Goal: Information Seeking & Learning: Learn about a topic

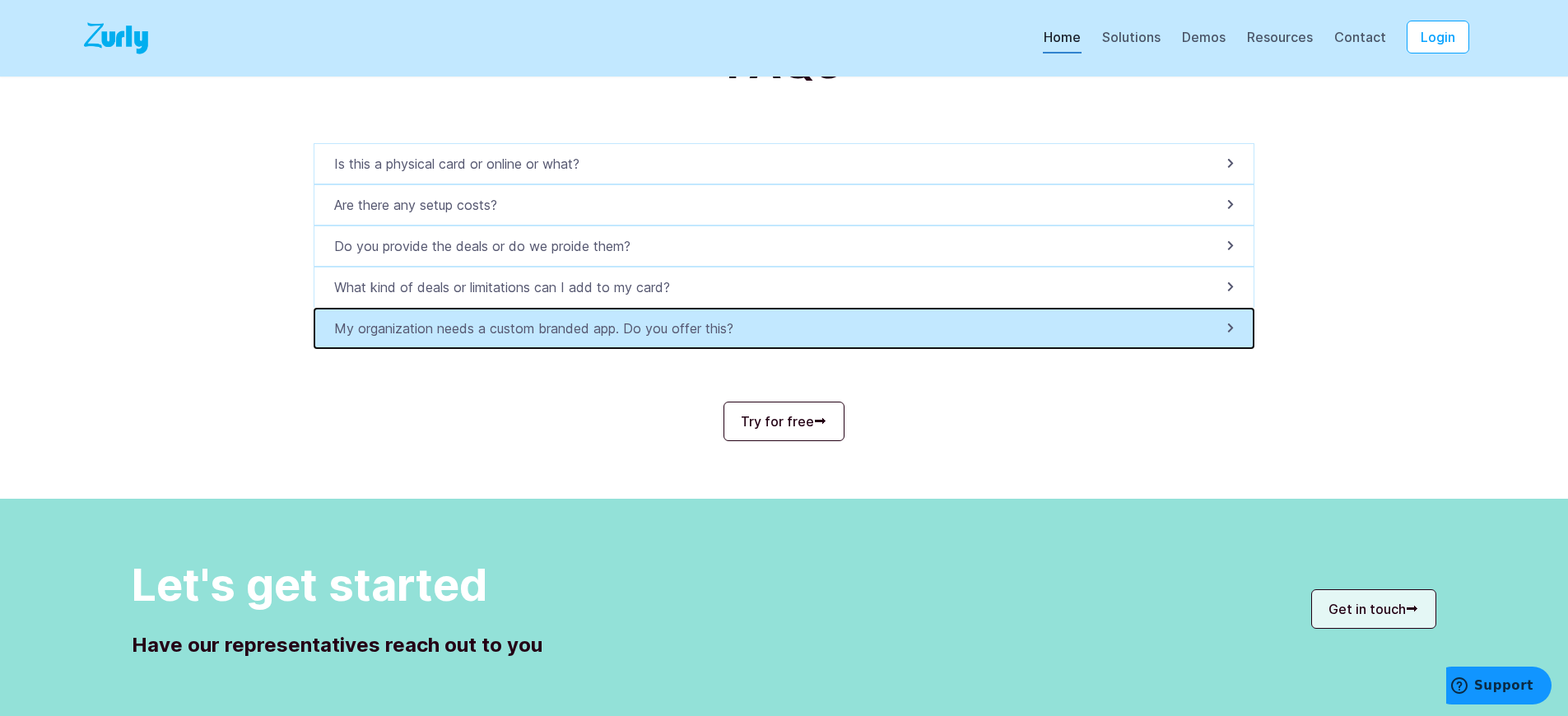
click at [542, 339] on p "My organization needs a custom branded app. Do you offer this?" at bounding box center [538, 329] width 409 height 20
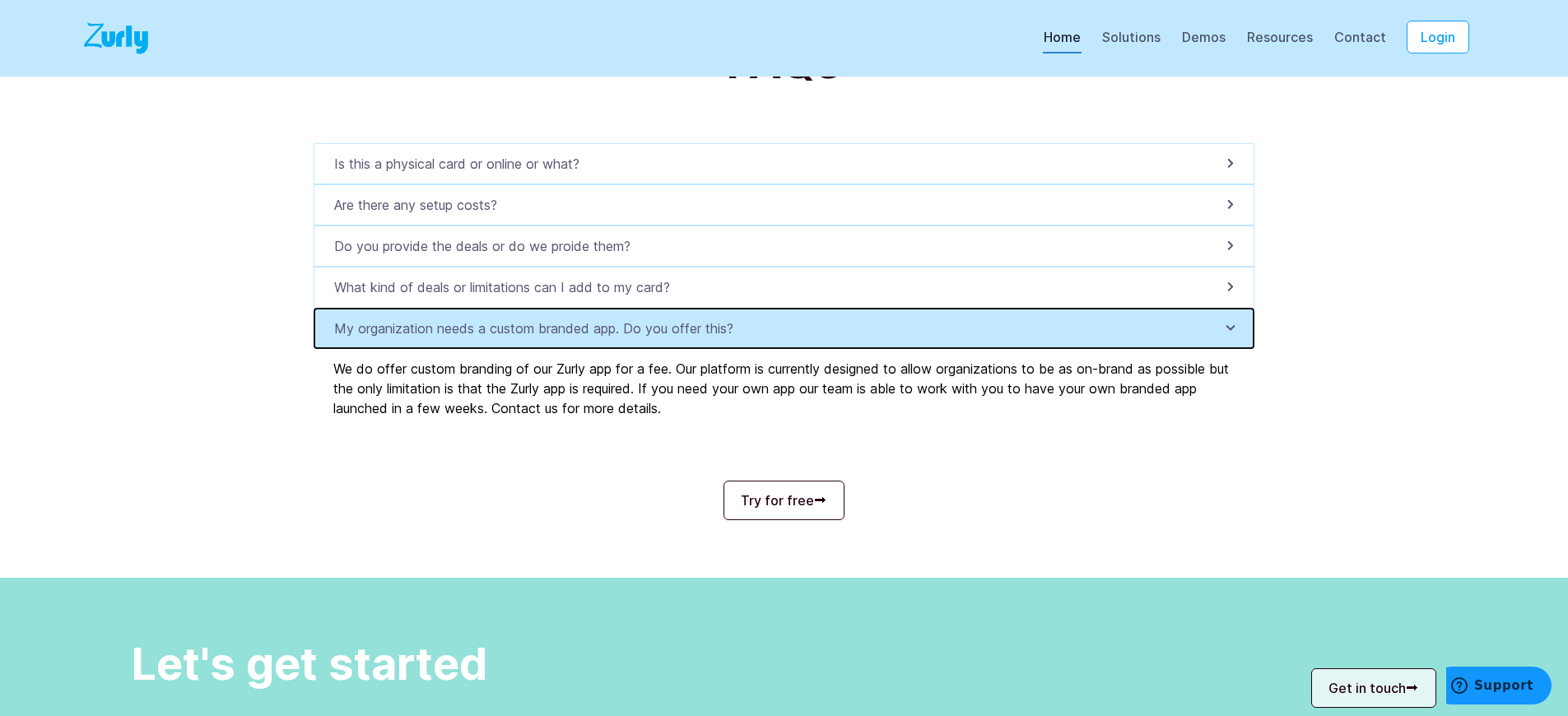
click at [542, 339] on p "My organization needs a custom branded app. Do you offer this?" at bounding box center [538, 329] width 409 height 20
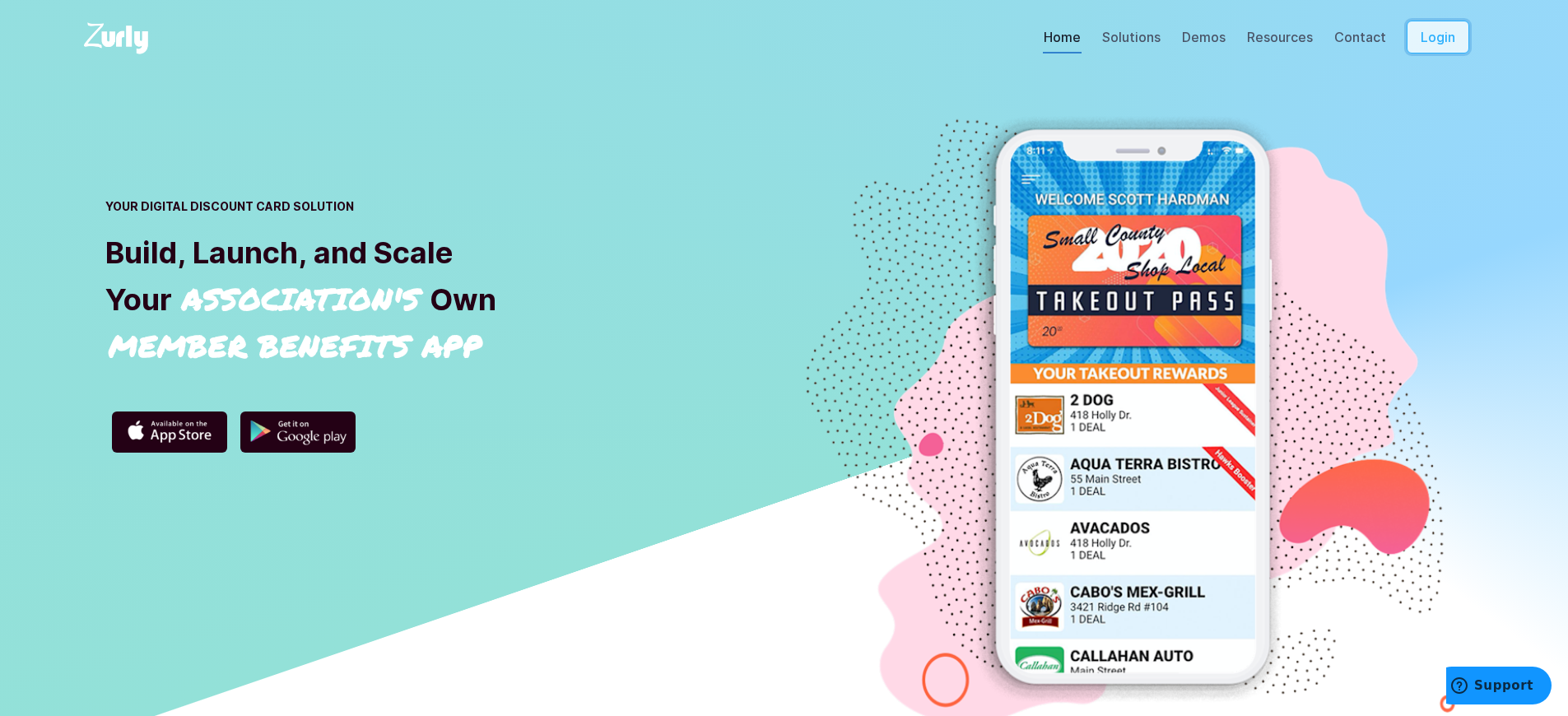
click at [1449, 54] on button "Login" at bounding box center [1438, 37] width 63 height 33
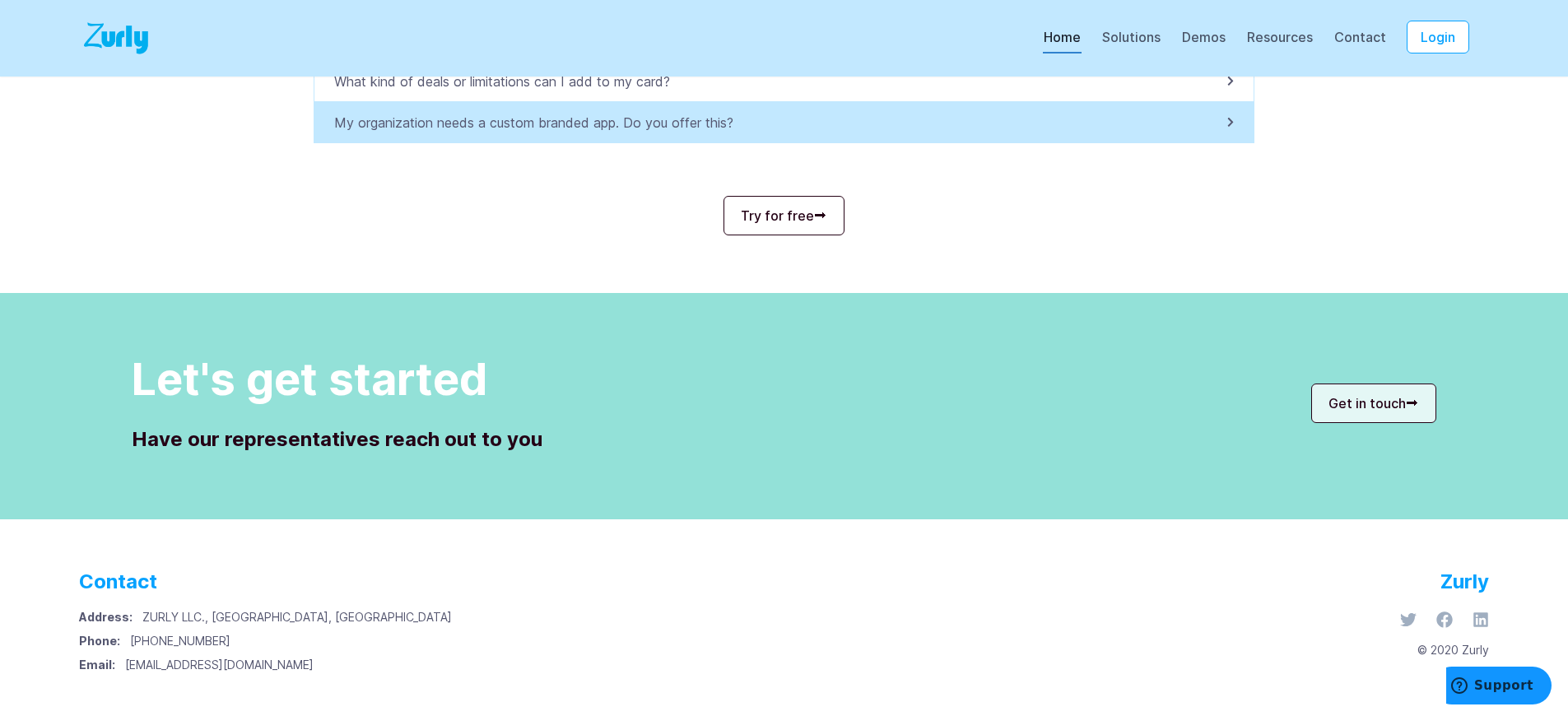
click at [542, 123] on p "My organization needs a custom branded app. Do you offer this?" at bounding box center [538, 123] width 409 height 20
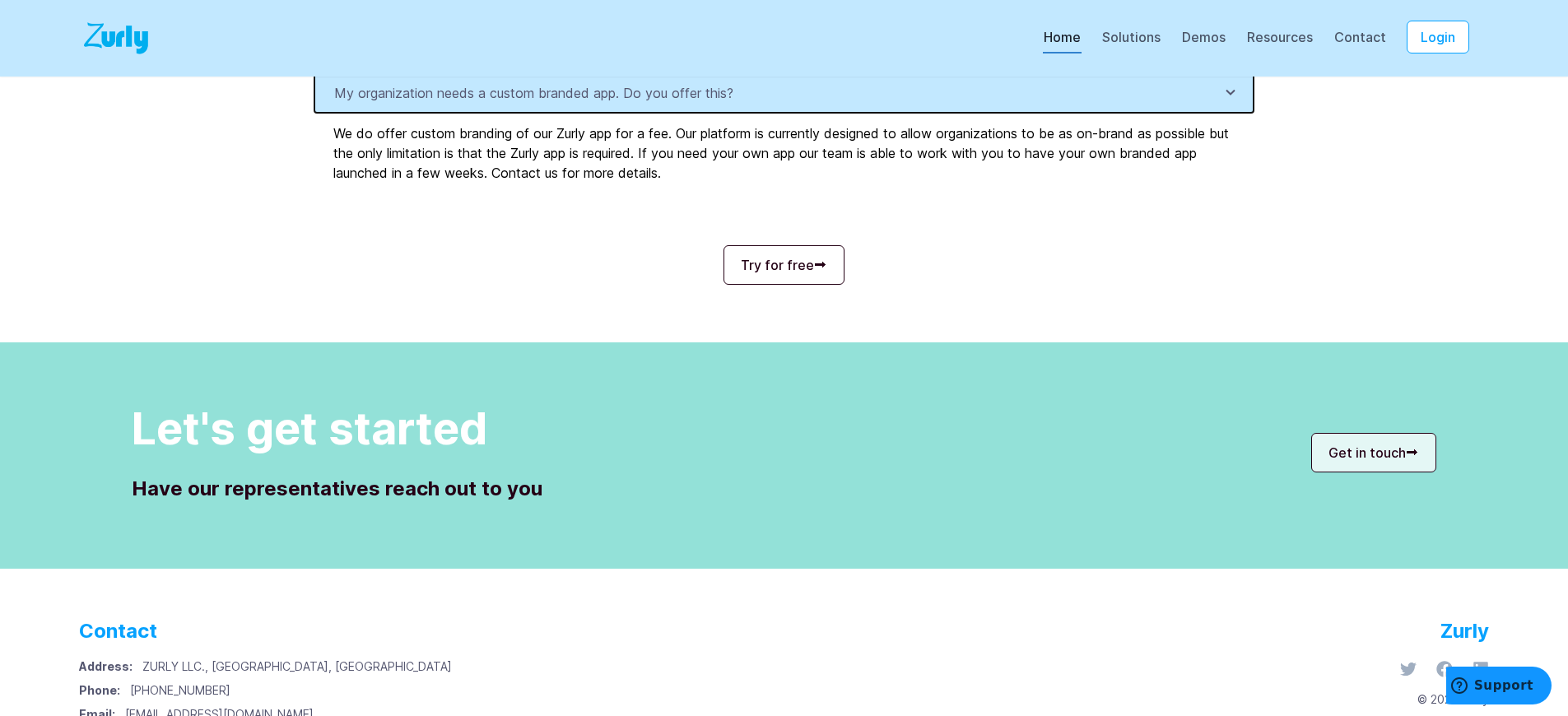
click at [542, 103] on p "My organization needs a custom branded app. Do you offer this?" at bounding box center [538, 93] width 409 height 20
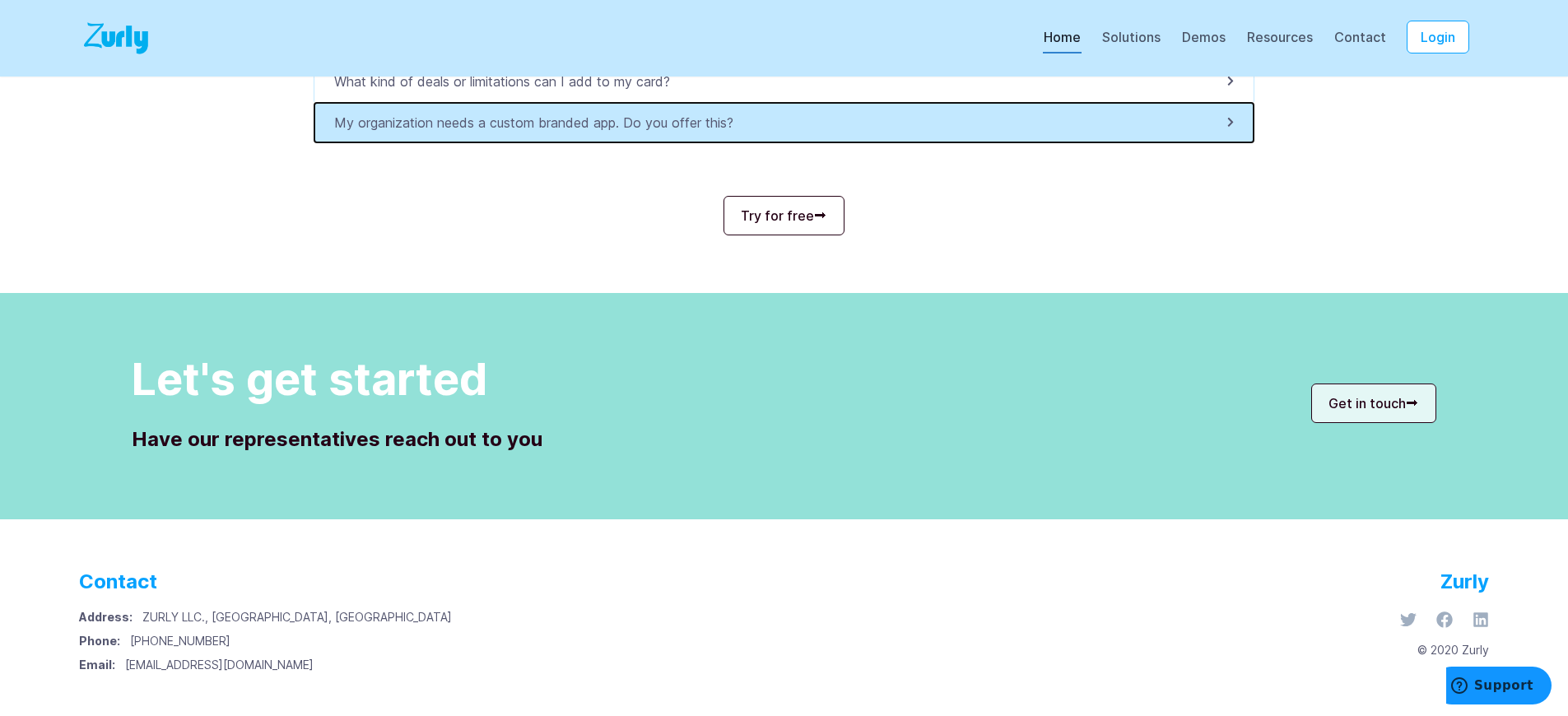
click at [542, 123] on p "My organization needs a custom branded app. Do you offer this?" at bounding box center [538, 123] width 409 height 20
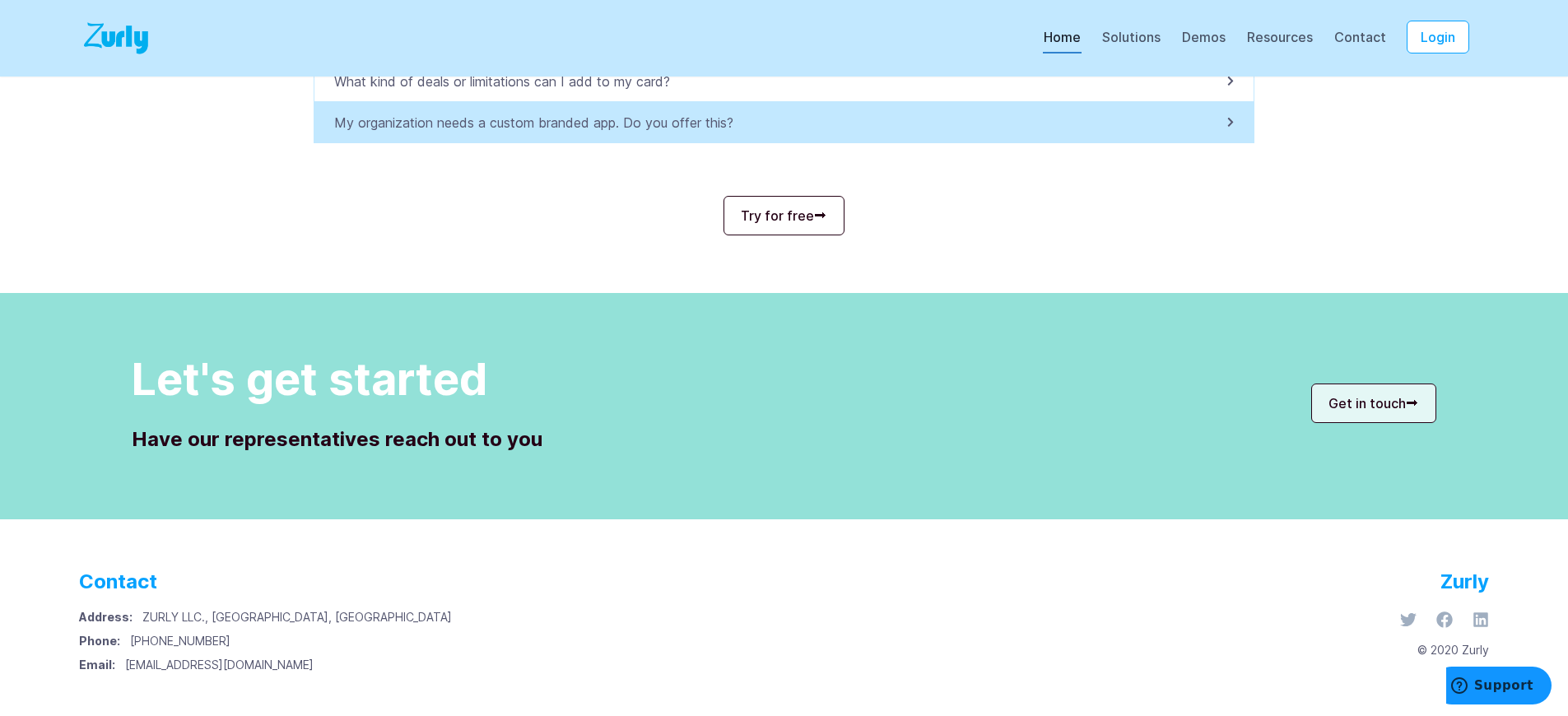
click at [542, 123] on p "My organization needs a custom branded app. Do you offer this?" at bounding box center [538, 123] width 409 height 20
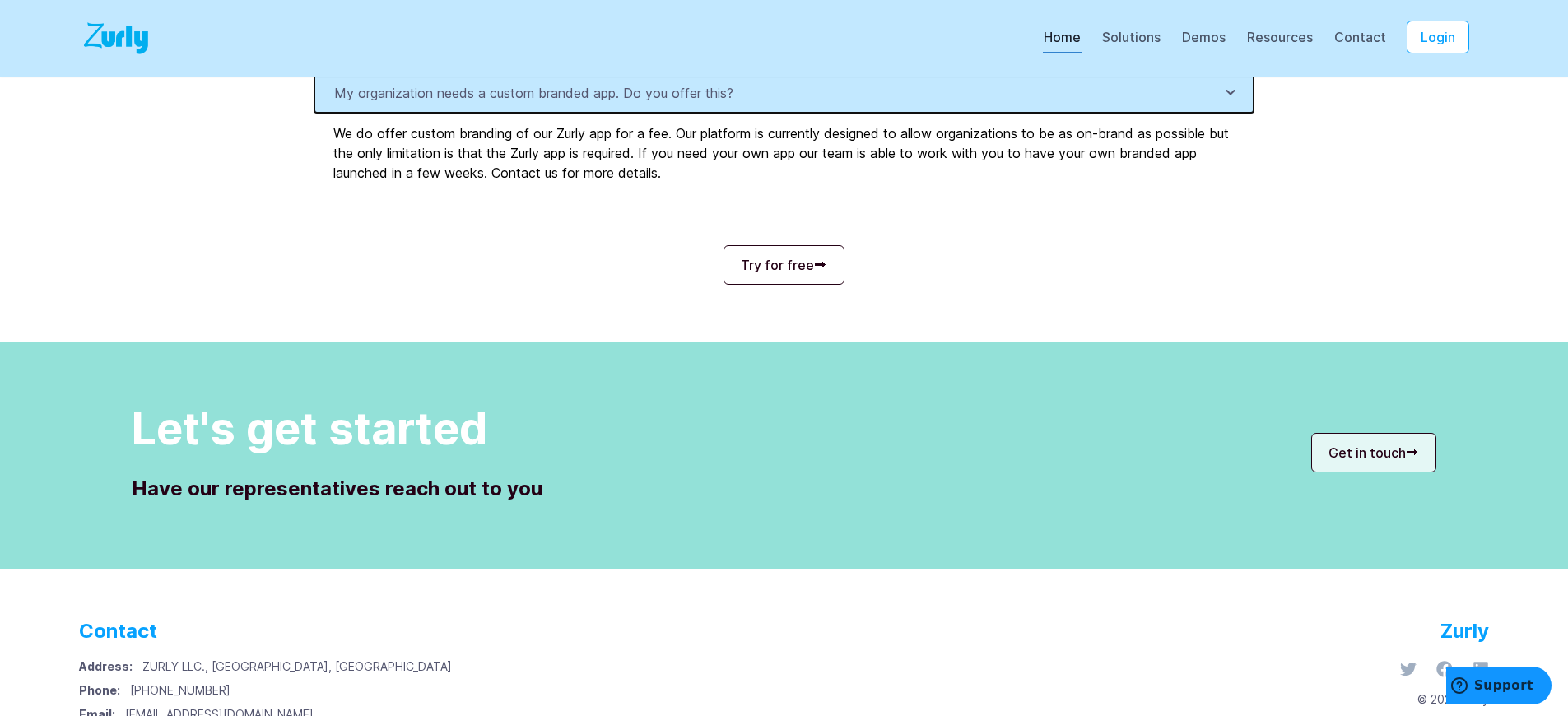
click at [542, 103] on p "My organization needs a custom branded app. Do you offer this?" at bounding box center [538, 93] width 409 height 20
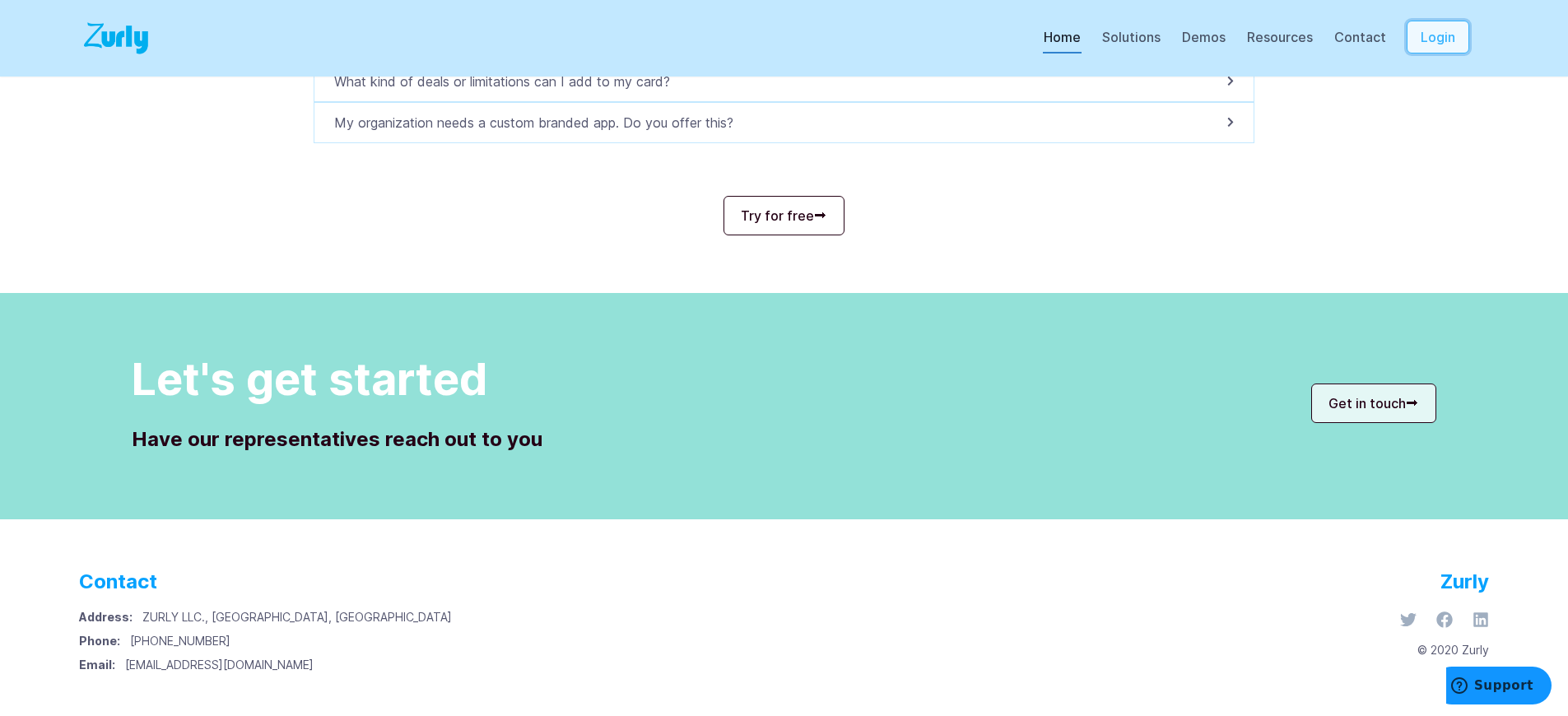
click at [1449, 54] on button "Login" at bounding box center [1438, 37] width 63 height 33
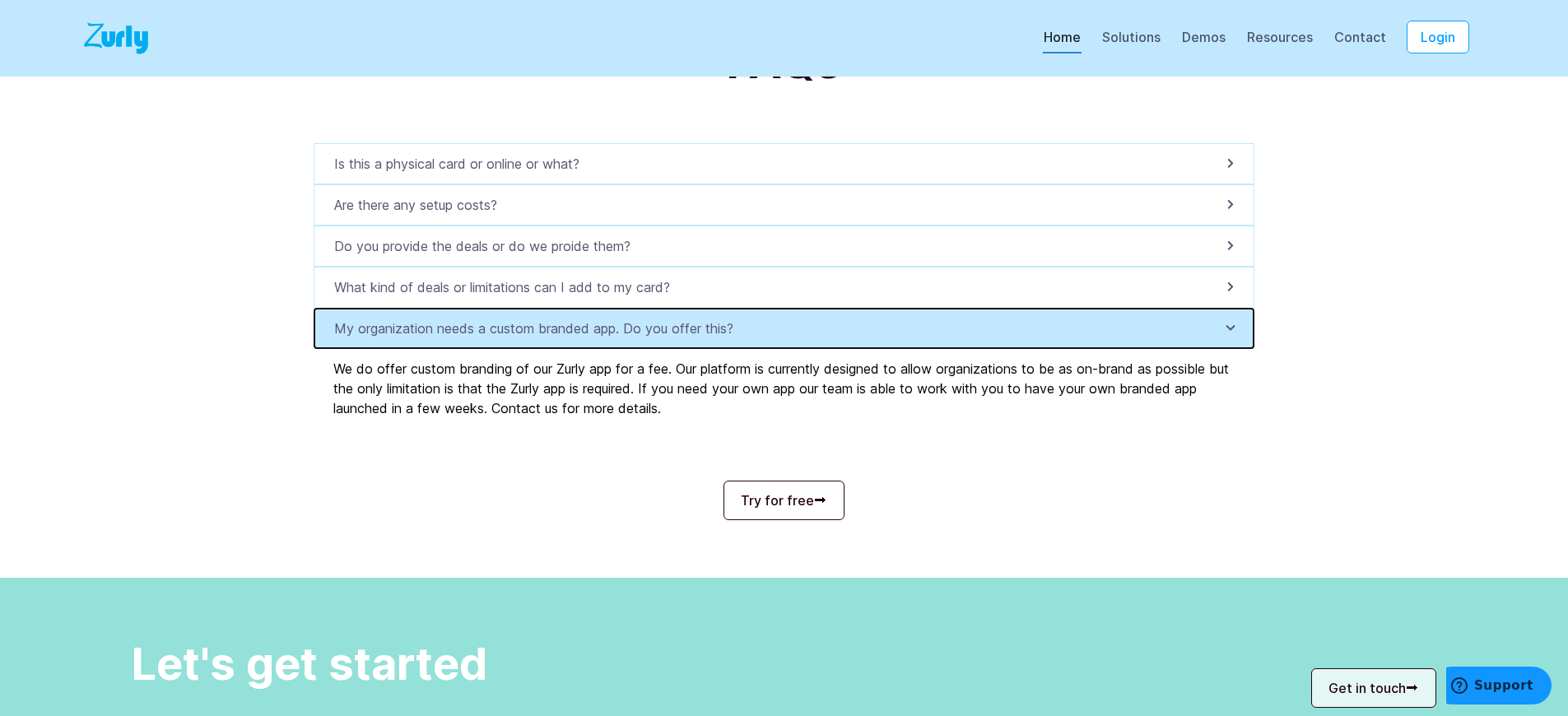
click at [542, 339] on p "My organization needs a custom branded app. Do you offer this?" at bounding box center [538, 329] width 409 height 20
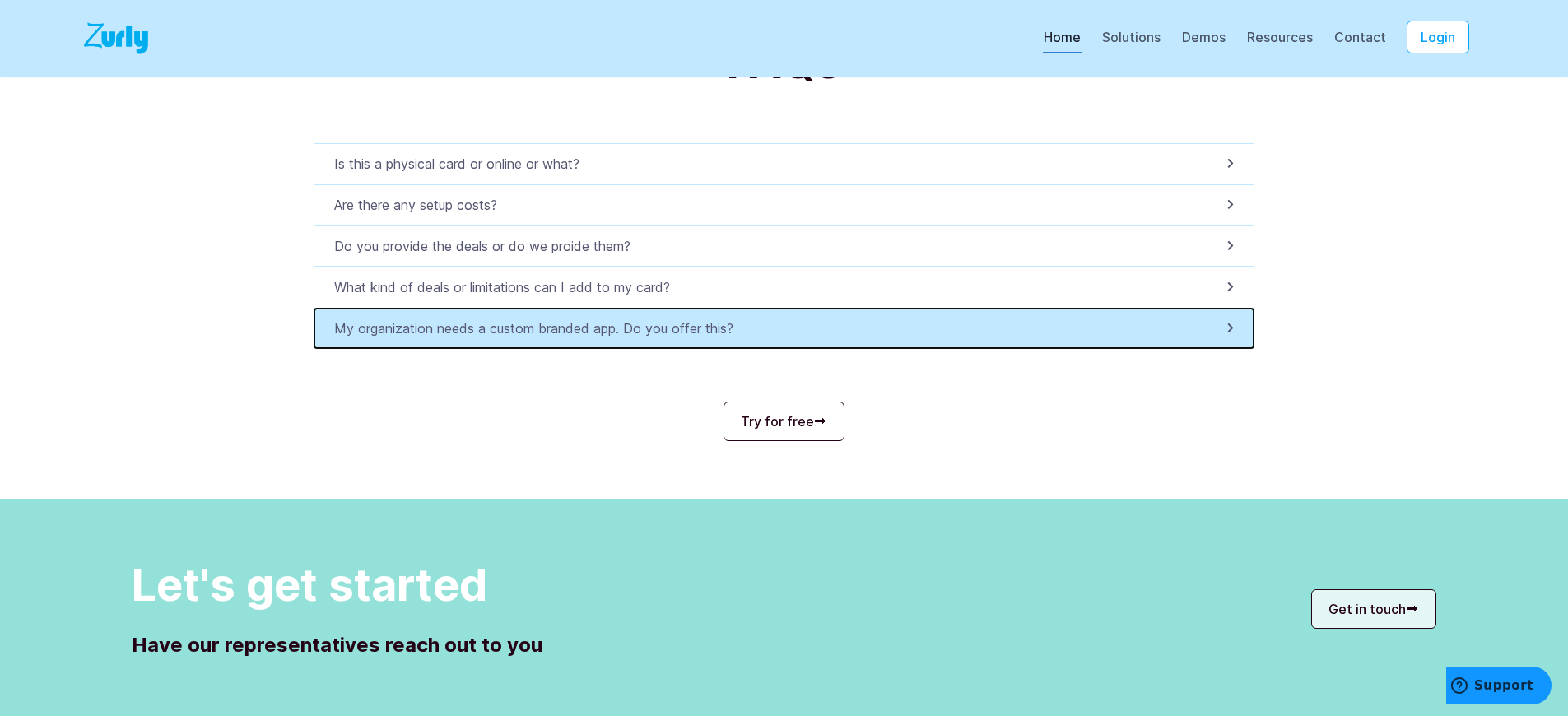
click at [542, 339] on p "My organization needs a custom branded app. Do you offer this?" at bounding box center [538, 329] width 409 height 20
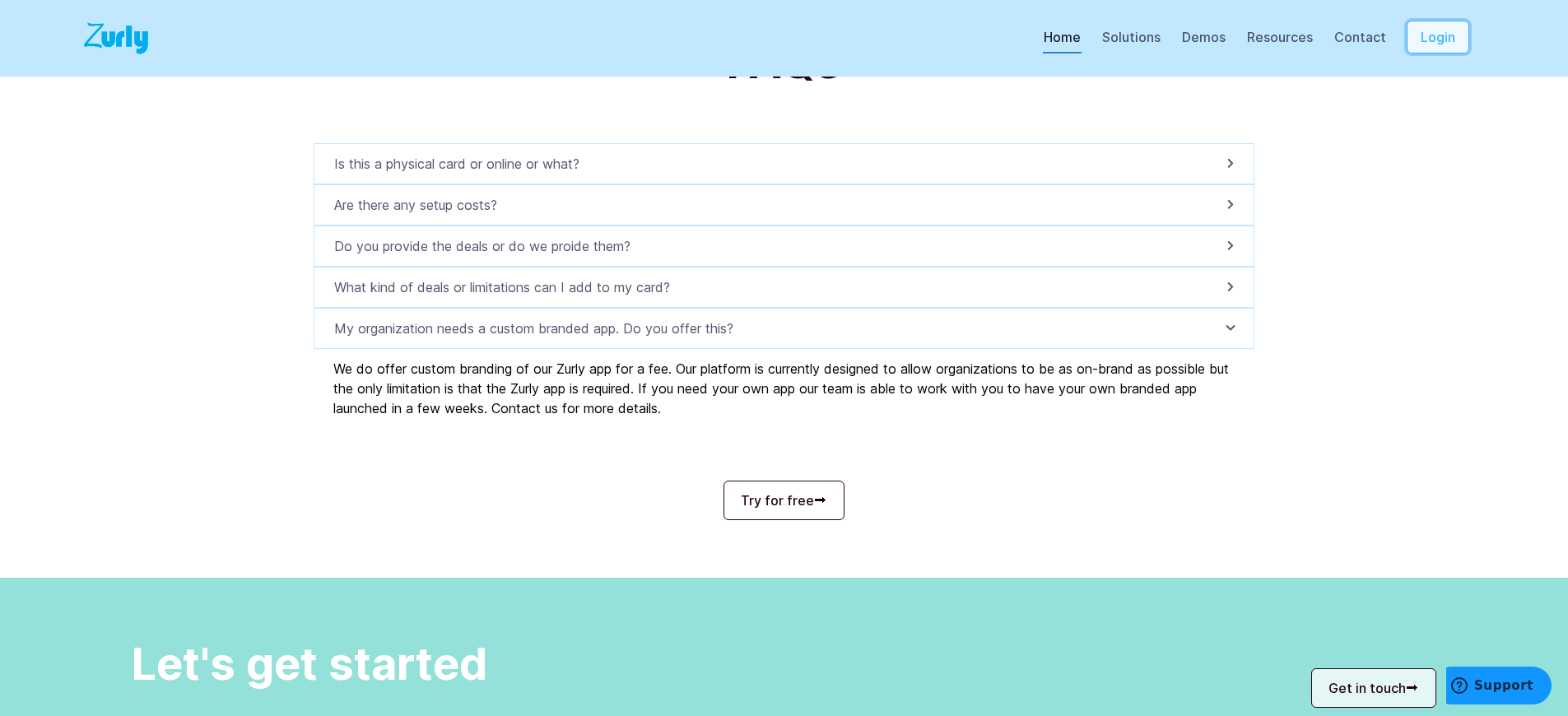
click at [1449, 54] on button "Login" at bounding box center [1438, 37] width 63 height 33
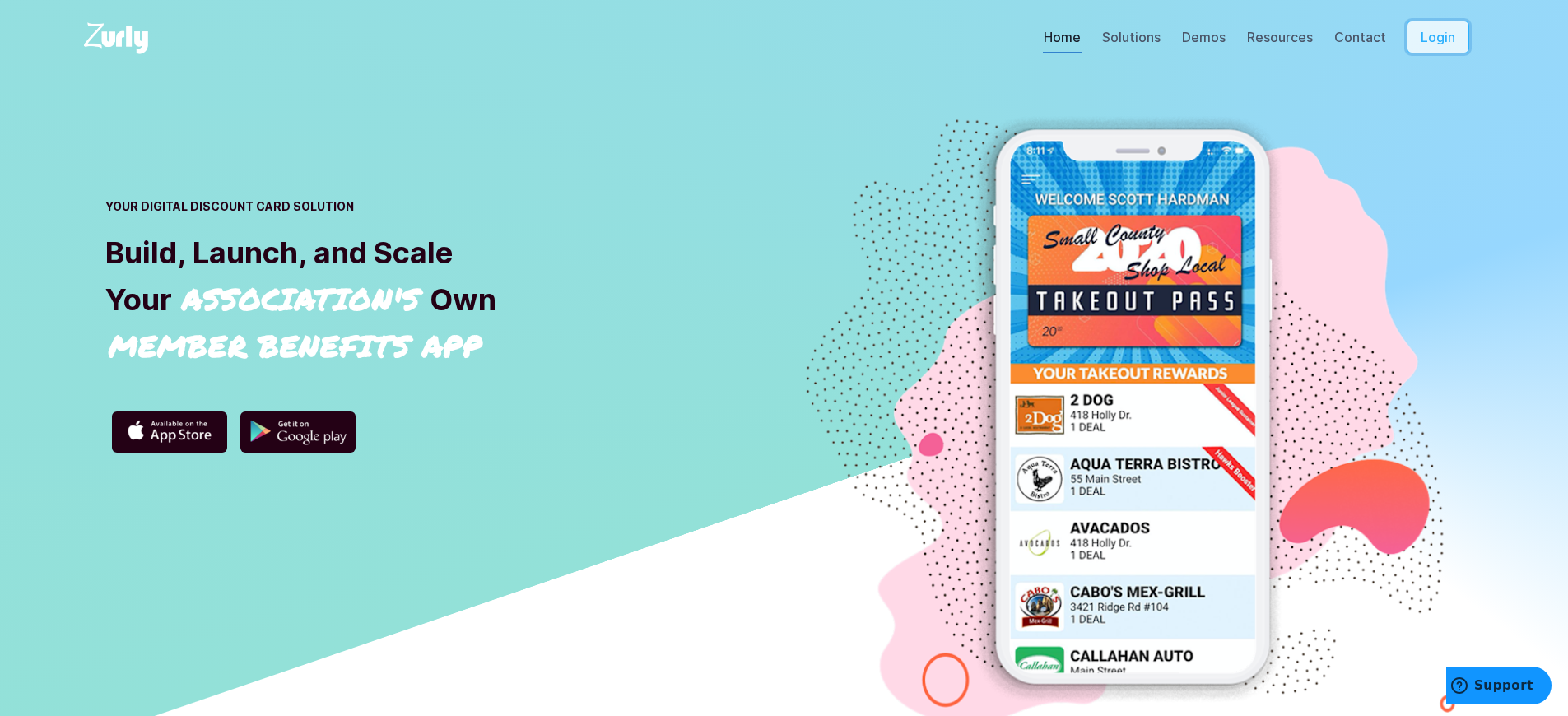
click at [1449, 54] on button "Login" at bounding box center [1438, 37] width 63 height 33
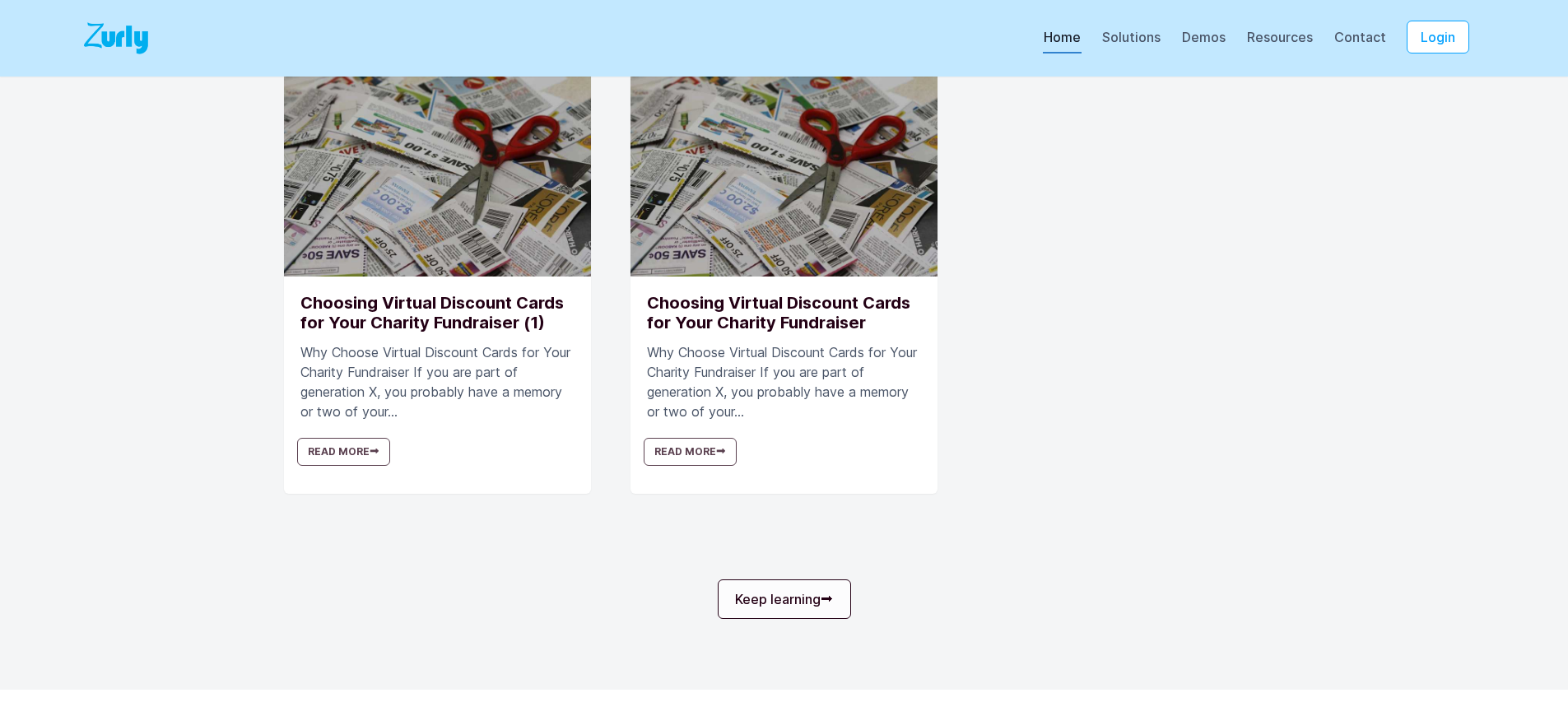
scroll to position [5000, 0]
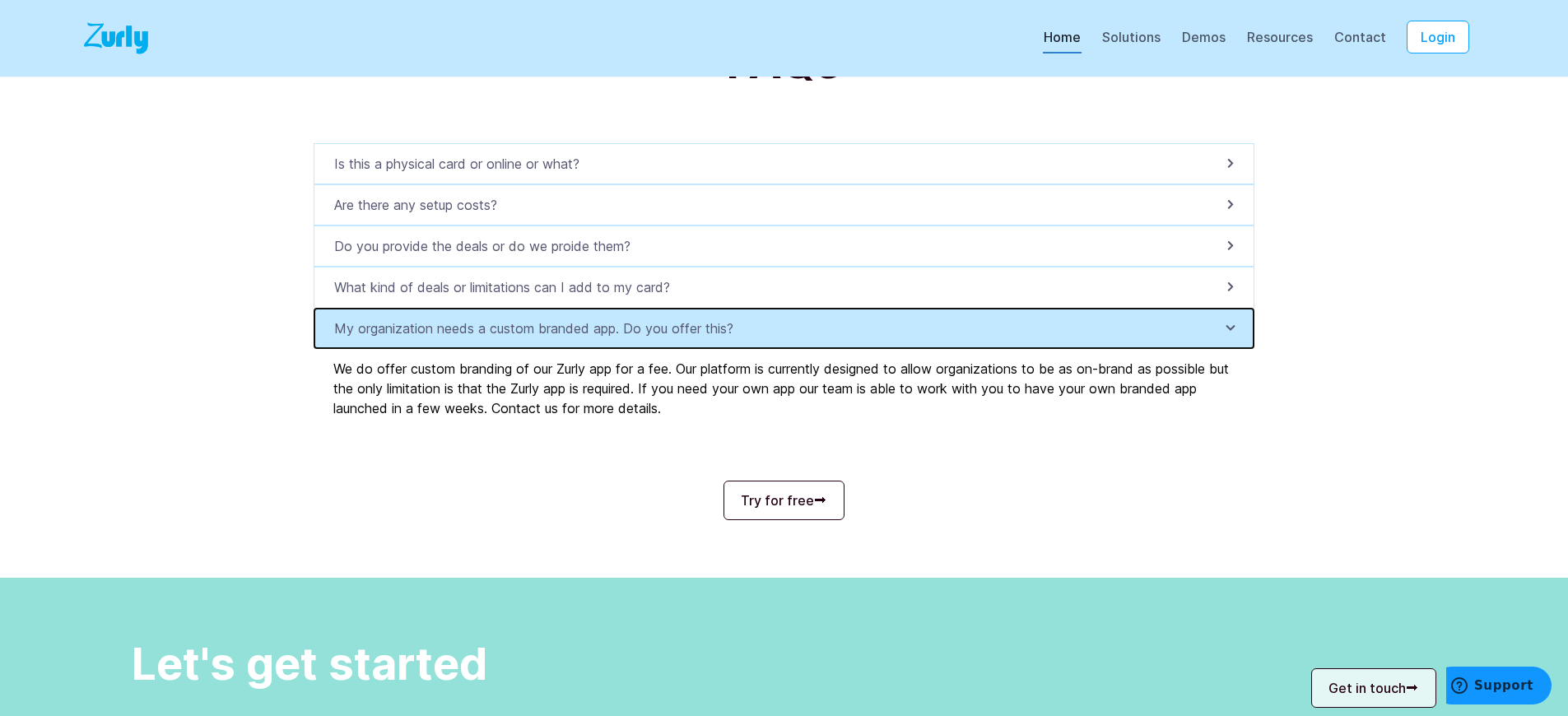
scroll to position [0, 0]
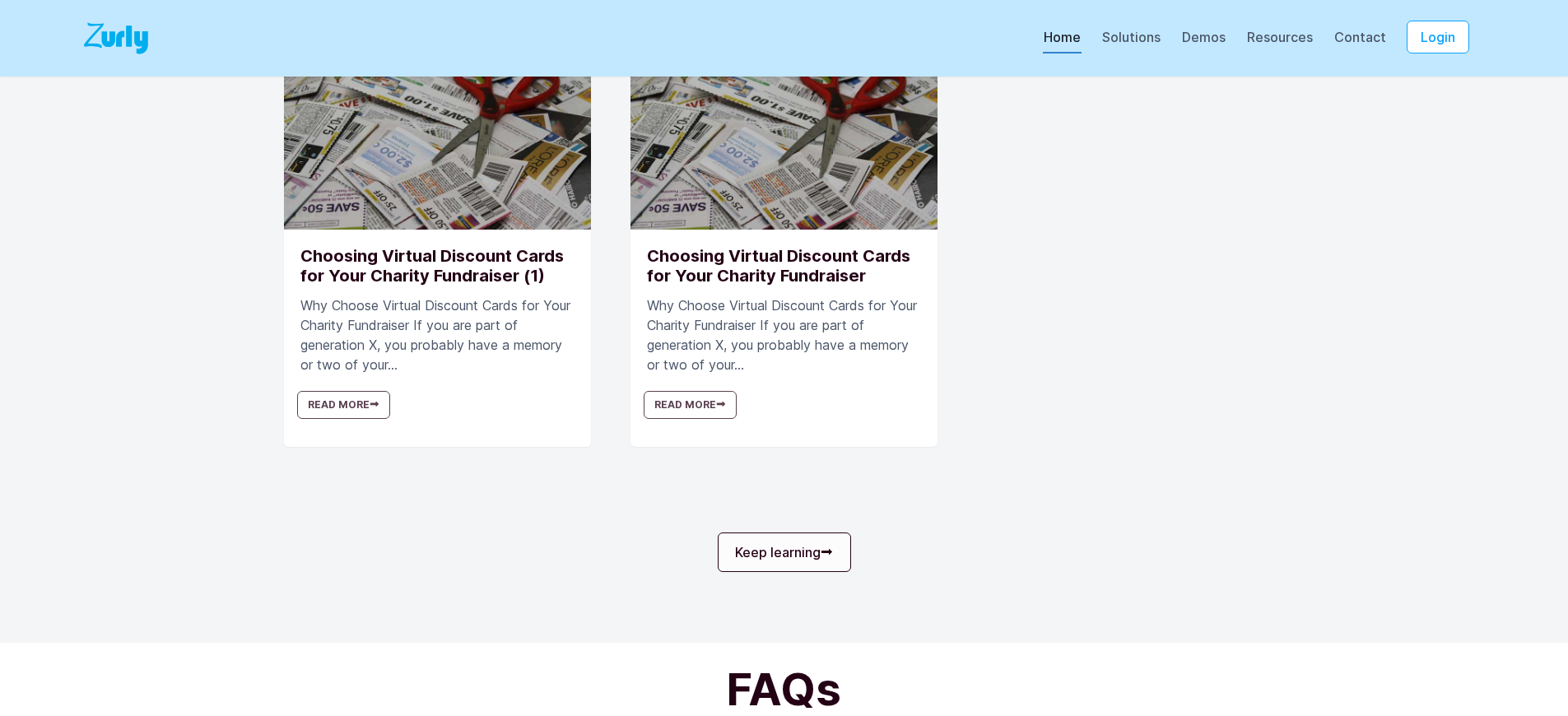
scroll to position [5194, 0]
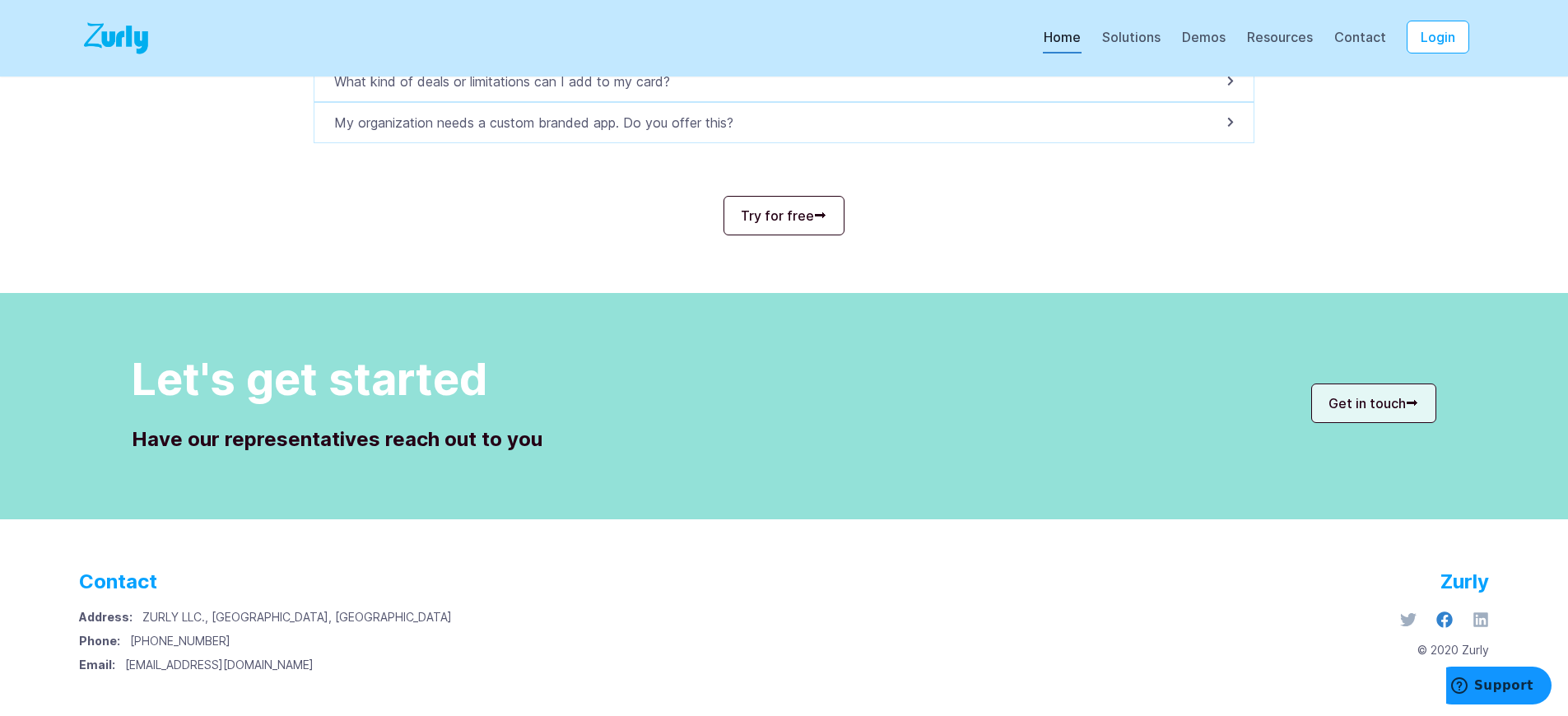
scroll to position [0, 0]
click at [1447, 612] on icon at bounding box center [1444, 620] width 17 height 17
